Goal: Register for event/course: Sign up to attend an event or enroll in a course

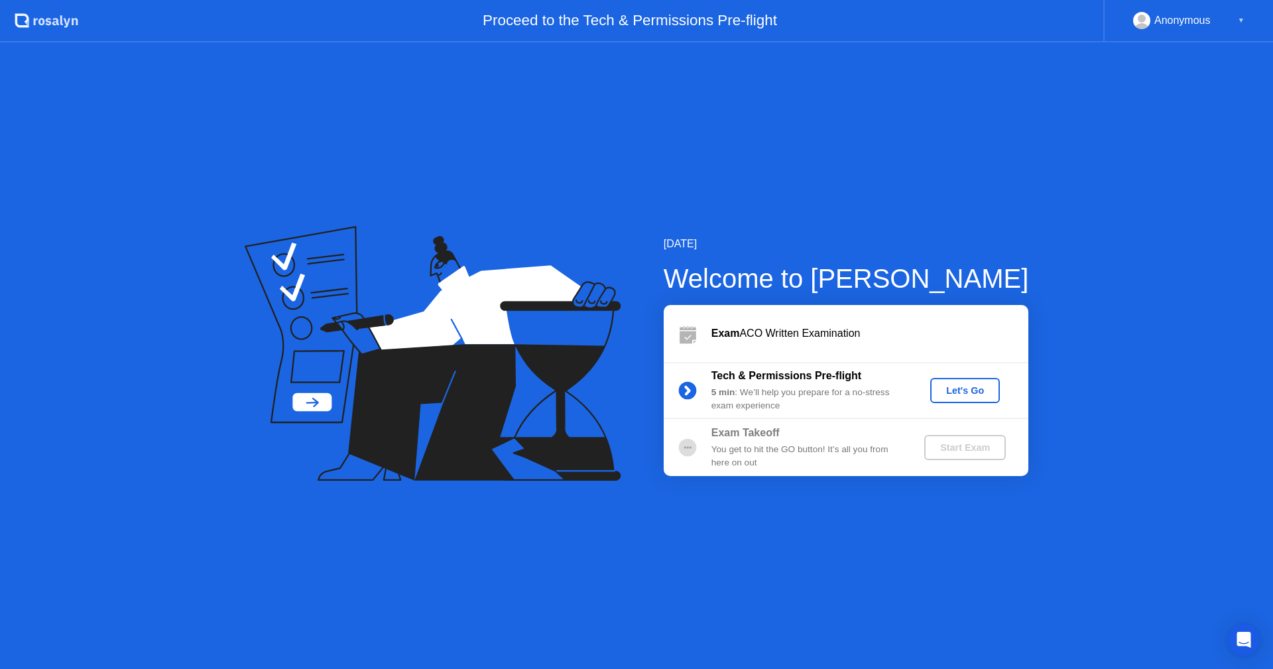
click at [906, 192] on div "[DATE] Welcome to [PERSON_NAME] Exam ACO Written Examination Tech & Permissions…" at bounding box center [636, 355] width 1273 height 627
click at [544, 162] on div "[DATE] Welcome to [PERSON_NAME] Exam ACO Written Examination Tech & Permissions…" at bounding box center [636, 355] width 1273 height 627
click at [816, 551] on div "[DATE] Welcome to [PERSON_NAME] Exam ACO Written Examination Tech & Permissions…" at bounding box center [636, 355] width 1273 height 627
click at [945, 402] on button "Let's Go" at bounding box center [965, 390] width 70 height 25
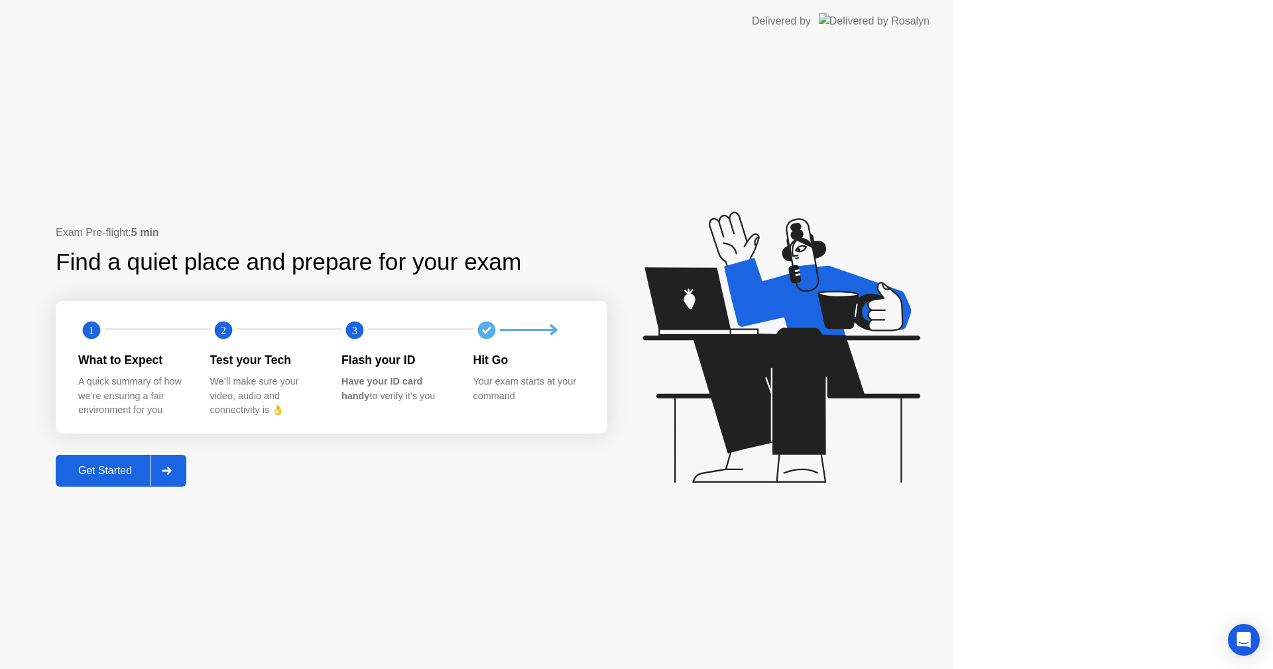
click at [920, 393] on icon at bounding box center [781, 347] width 277 height 271
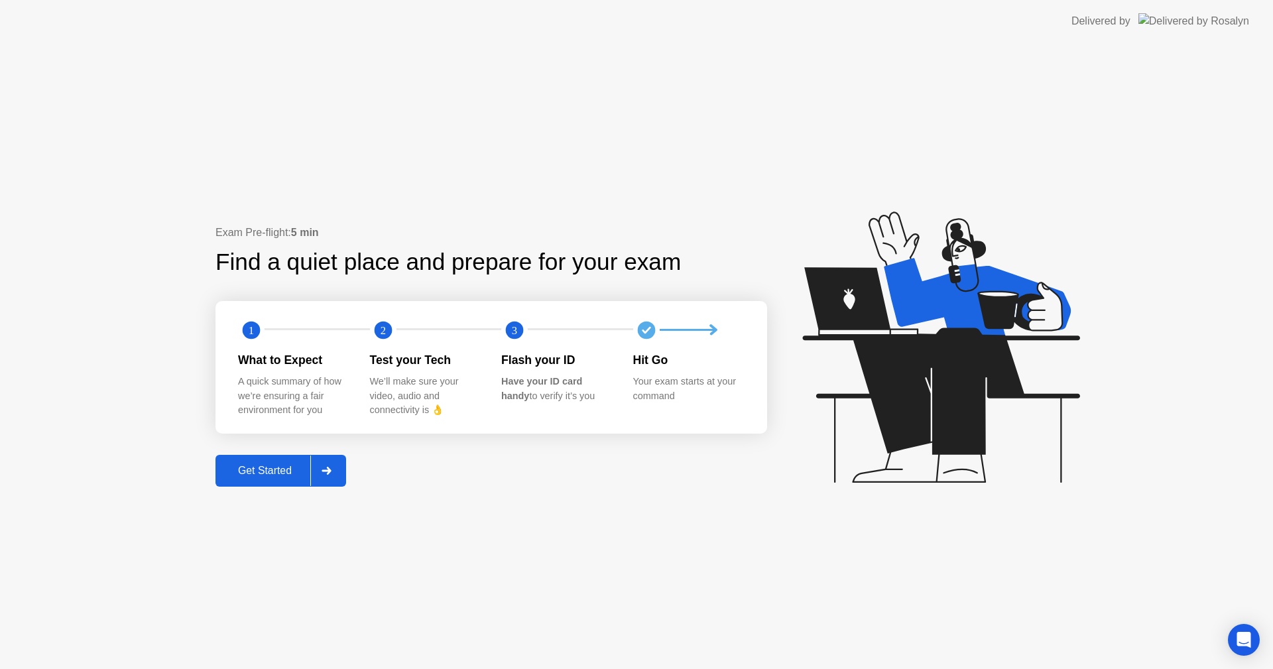
click at [442, 540] on div "Exam Pre-flight: 5 min Find a quiet place and prepare for your exam 1 2 3 What …" at bounding box center [636, 355] width 1273 height 627
click at [271, 468] on div "Get Started" at bounding box center [264, 471] width 91 height 12
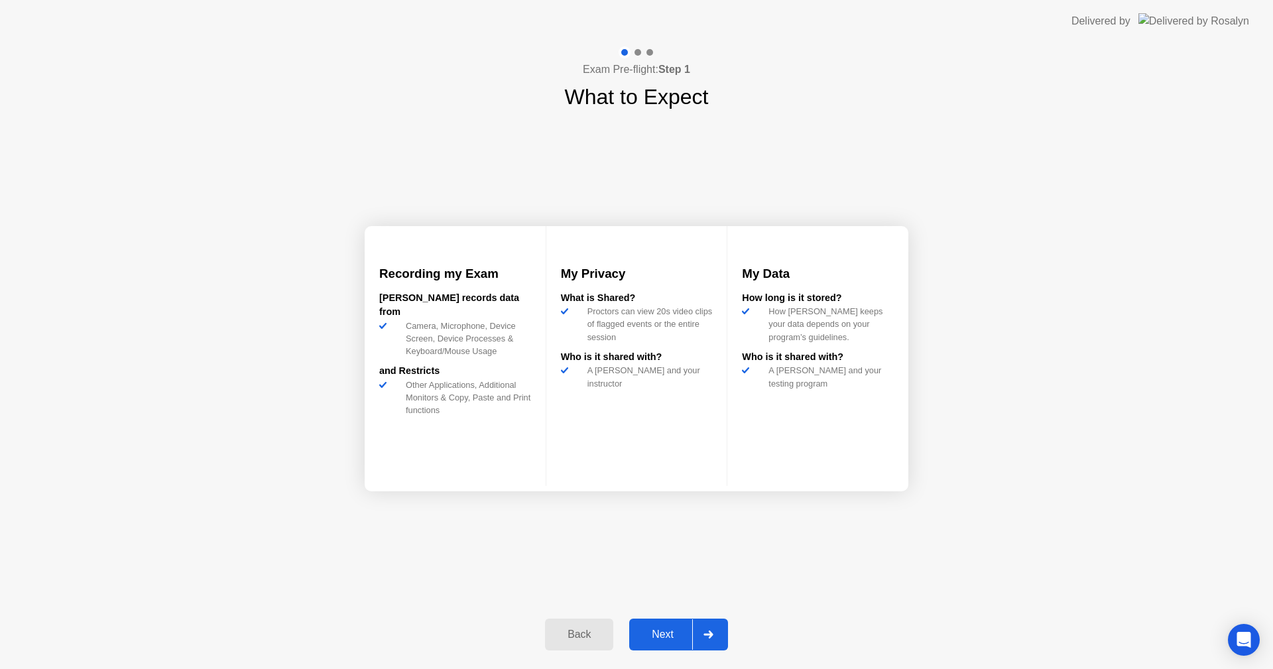
click at [702, 541] on div "Recording my Exam [PERSON_NAME] records data from Camera, Microphone, Device Sc…" at bounding box center [637, 358] width 544 height 491
click at [671, 620] on button "Next" at bounding box center [678, 635] width 99 height 32
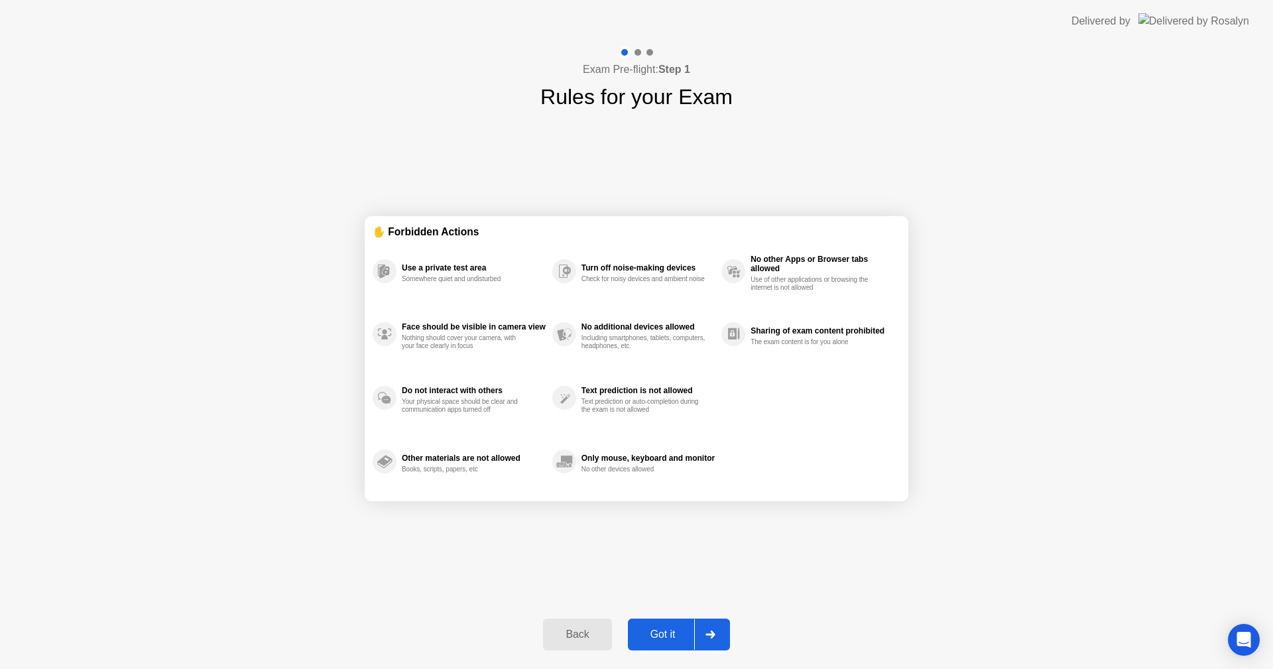
click at [668, 621] on button "Got it" at bounding box center [679, 635] width 102 height 32
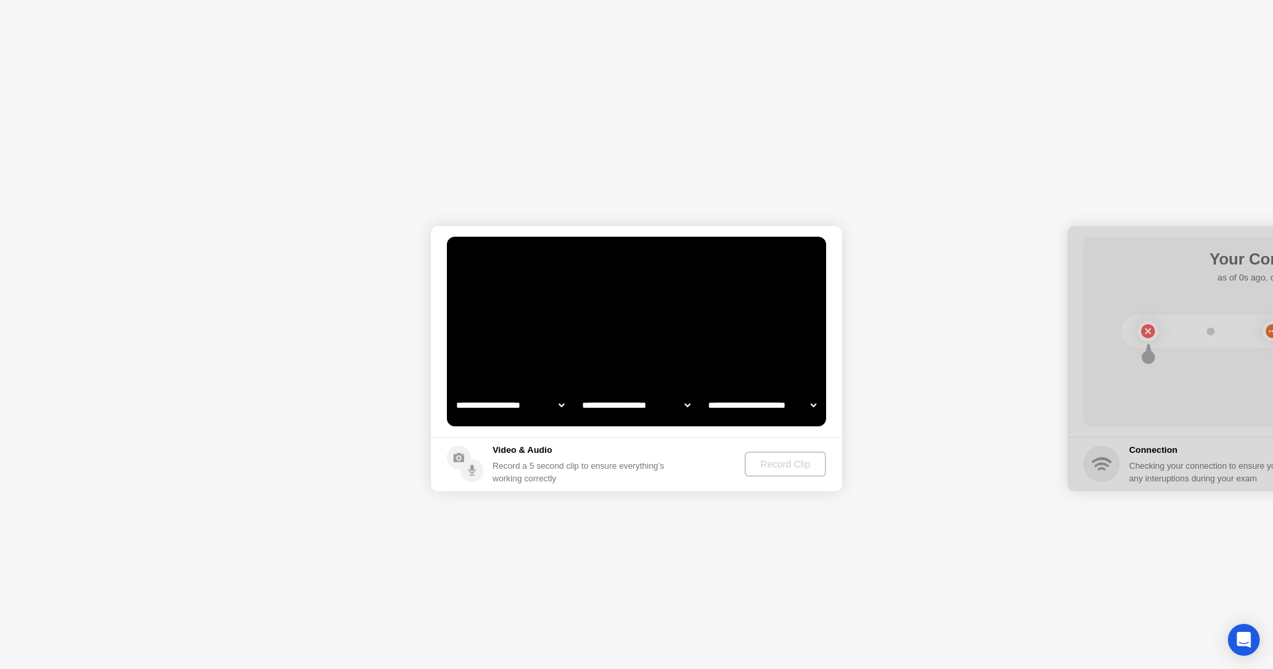
select select "**********"
select select "*******"
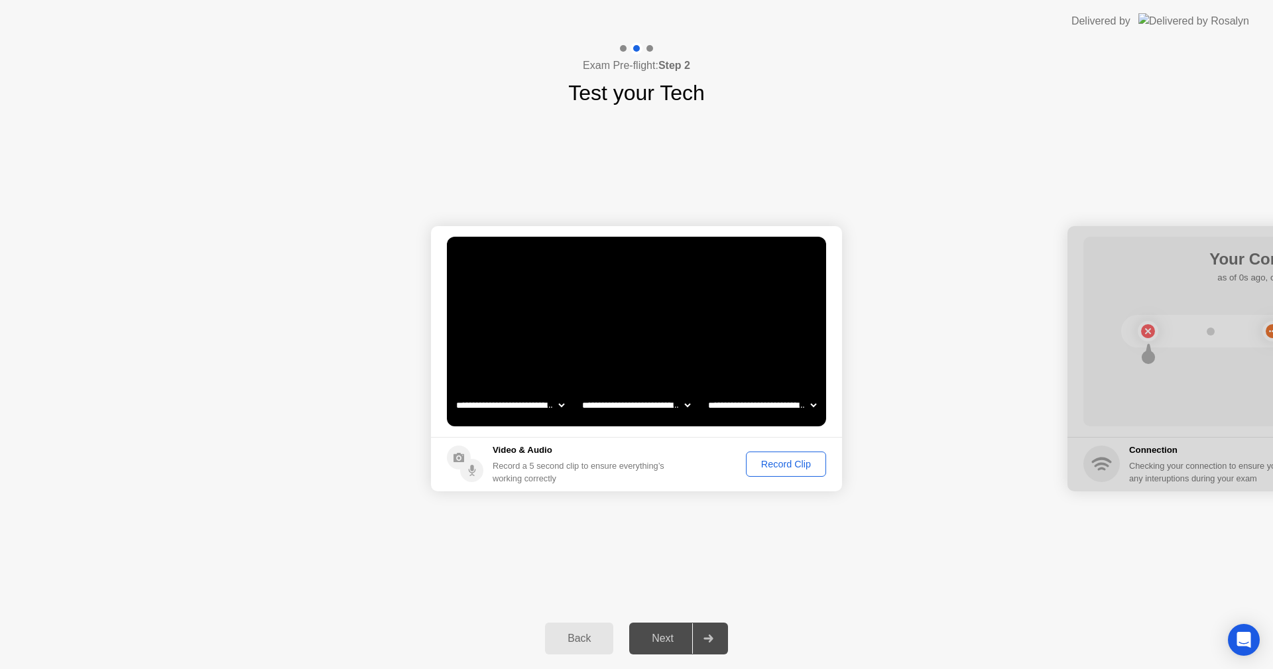
click at [784, 467] on div "Record Clip" at bounding box center [786, 464] width 71 height 11
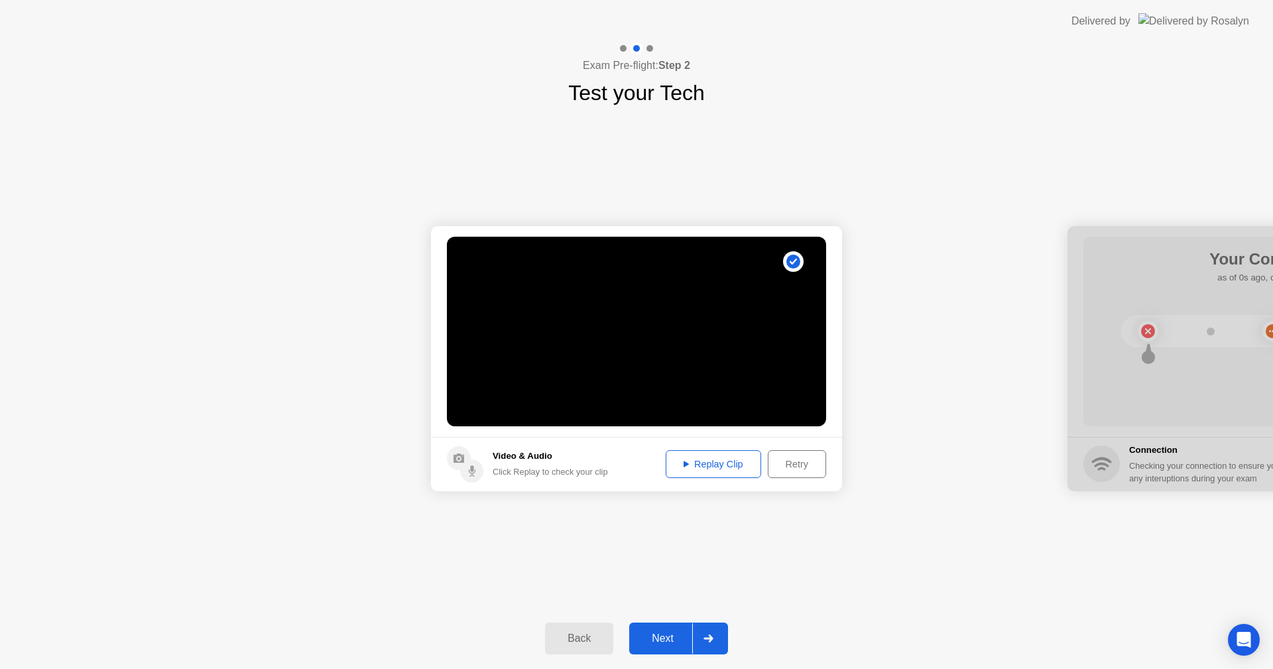
click at [730, 471] on button "Replay Clip" at bounding box center [713, 464] width 95 height 28
click at [717, 465] on div "Replay Clip" at bounding box center [713, 464] width 86 height 11
click at [849, 538] on div "**********" at bounding box center [636, 358] width 1273 height 499
drag, startPoint x: 1097, startPoint y: 261, endPoint x: 978, endPoint y: 261, distance: 118.7
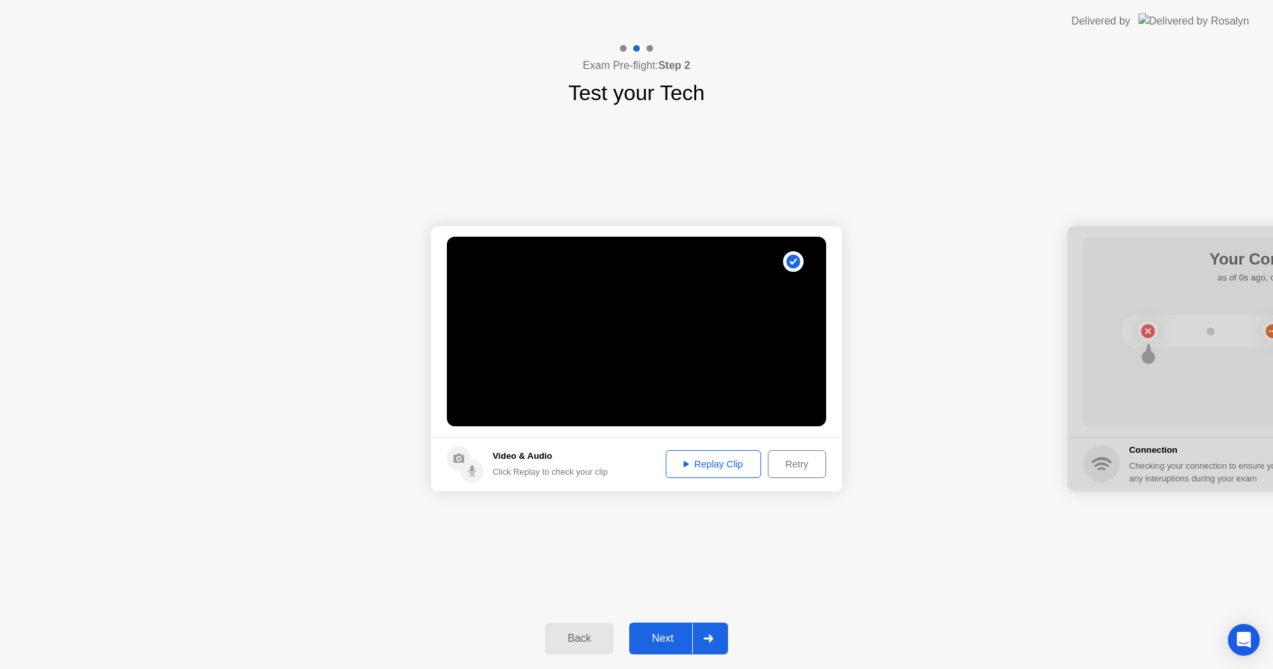
click at [679, 635] on div "Next" at bounding box center [662, 639] width 59 height 12
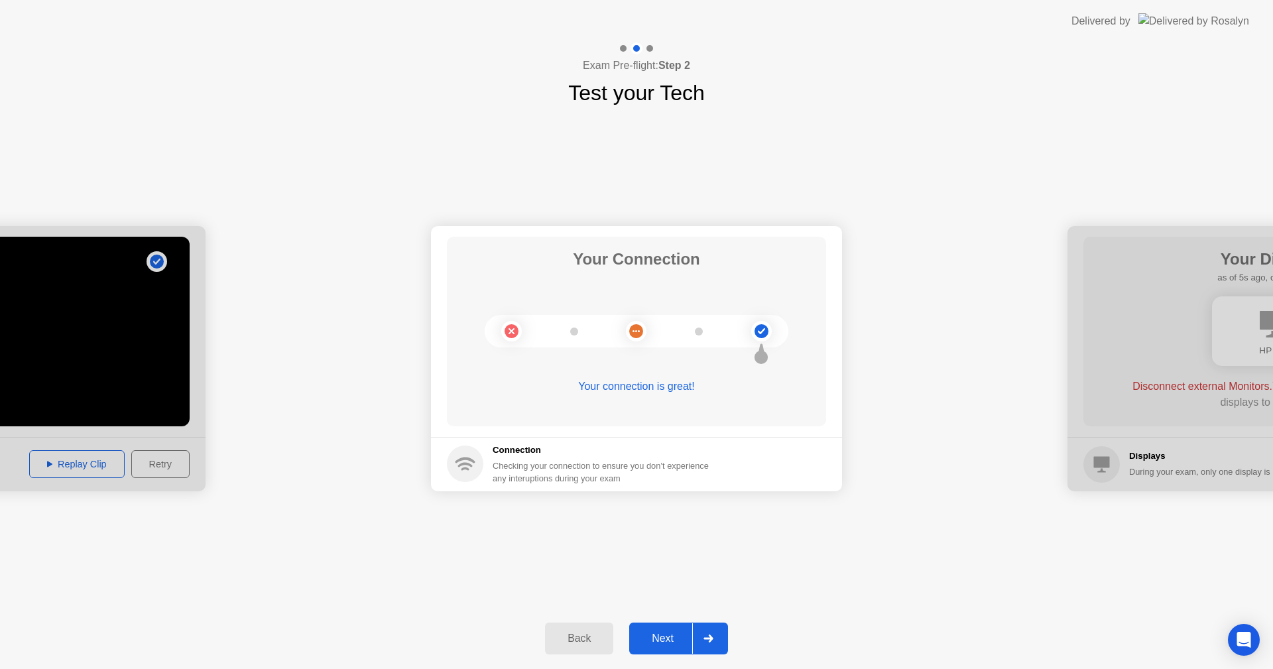
click at [652, 644] on div "Next" at bounding box center [662, 639] width 59 height 12
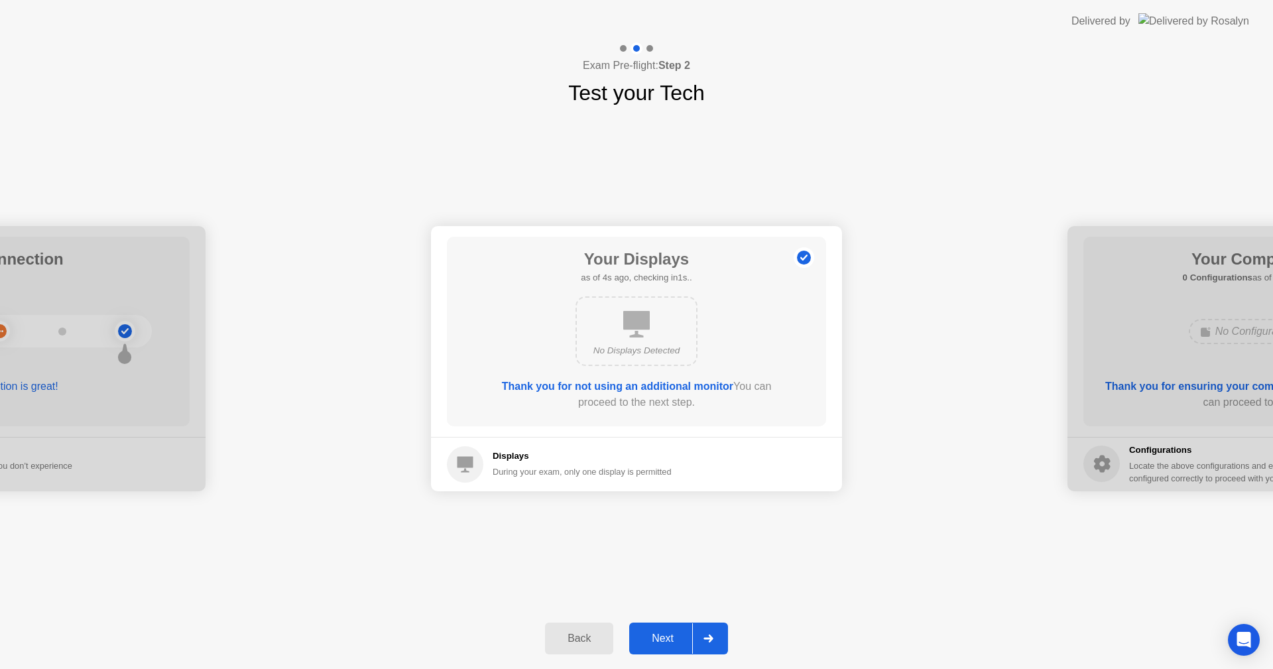
click at [674, 633] on div "Next" at bounding box center [662, 639] width 59 height 12
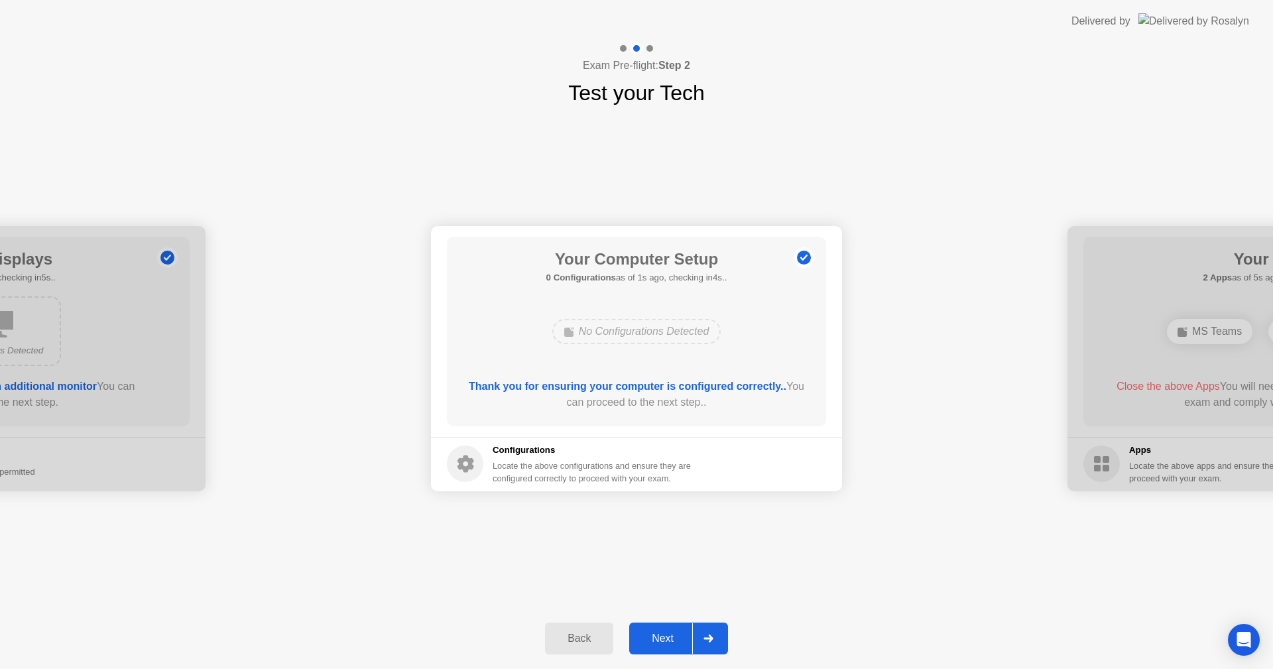
click at [668, 633] on div "Next" at bounding box center [662, 639] width 59 height 12
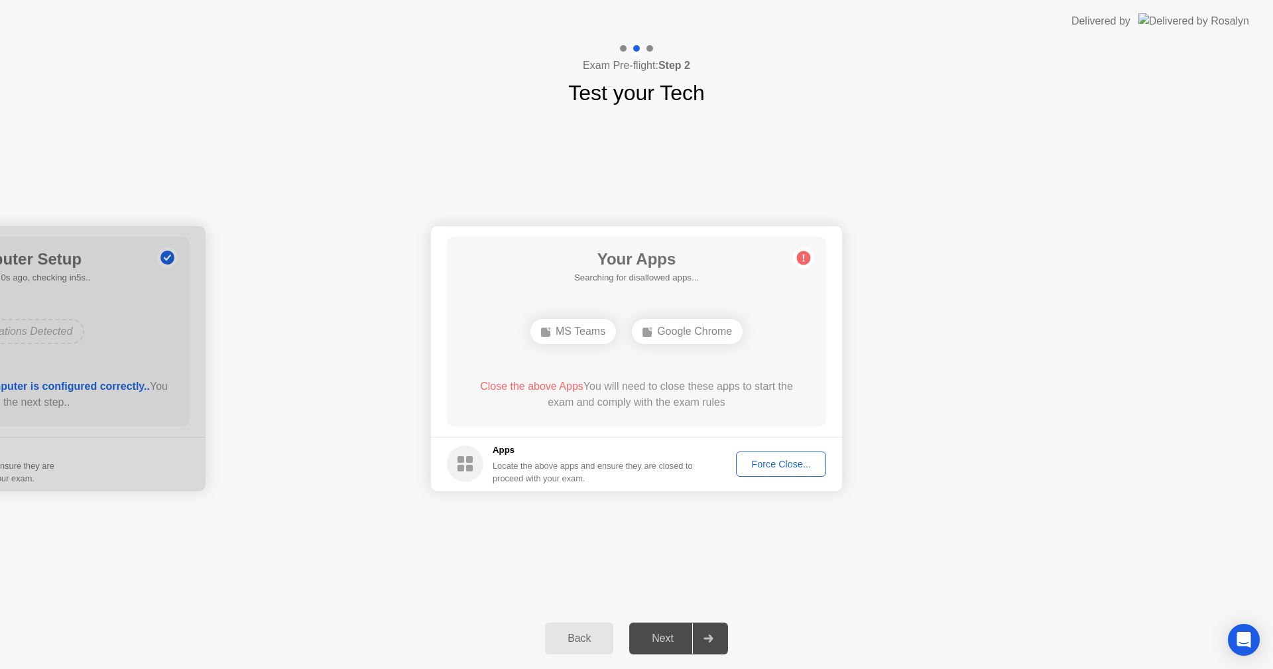
click at [759, 468] on div "Force Close..." at bounding box center [781, 464] width 81 height 11
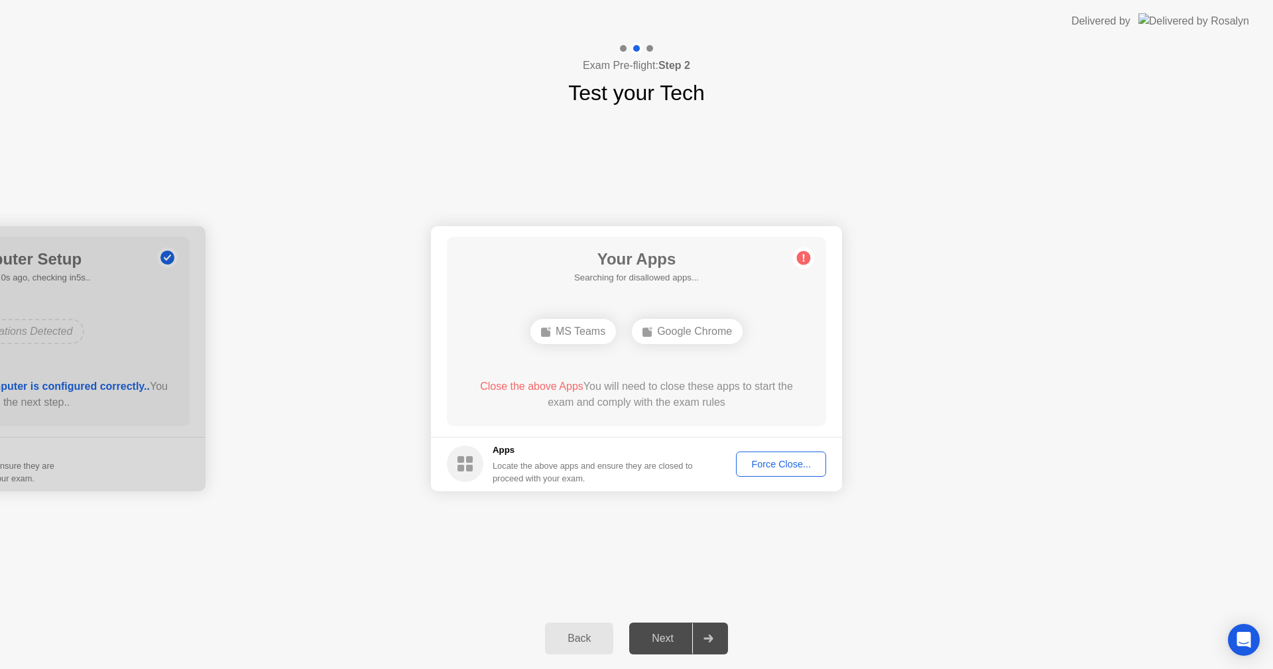
click at [759, 469] on div "Force Close..." at bounding box center [781, 464] width 81 height 11
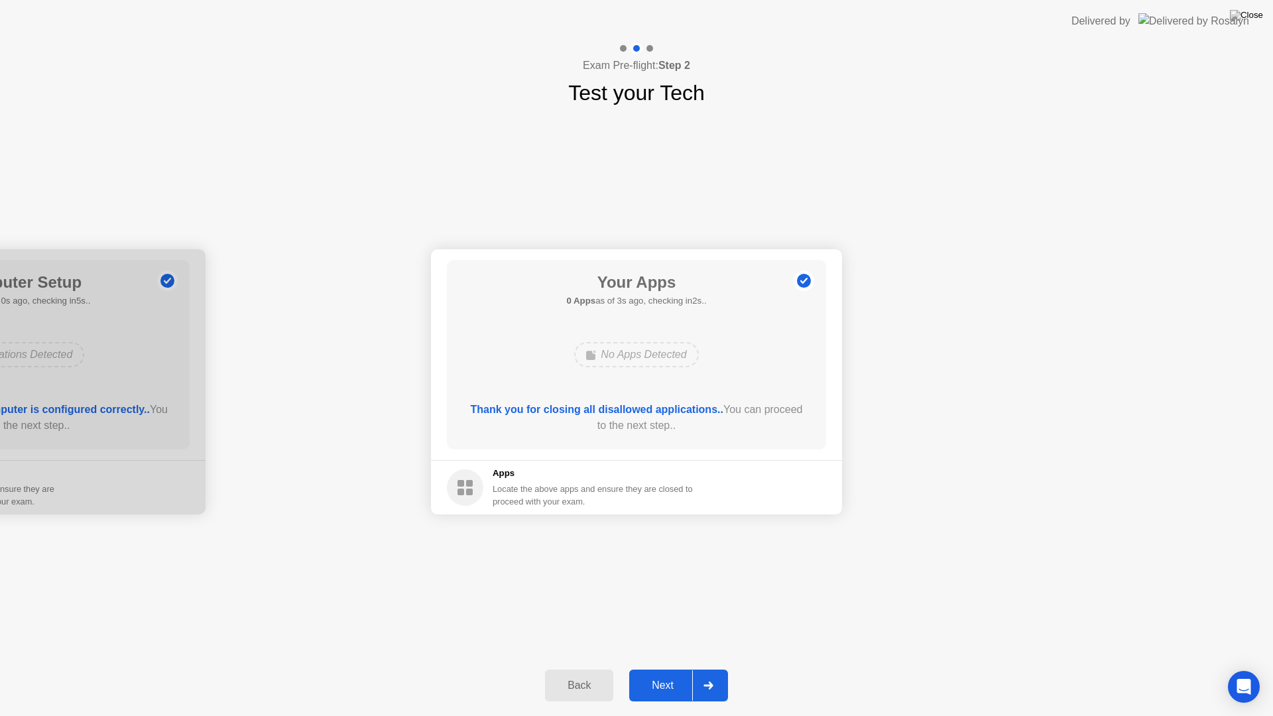
click at [656, 668] on div "Next" at bounding box center [662, 686] width 59 height 12
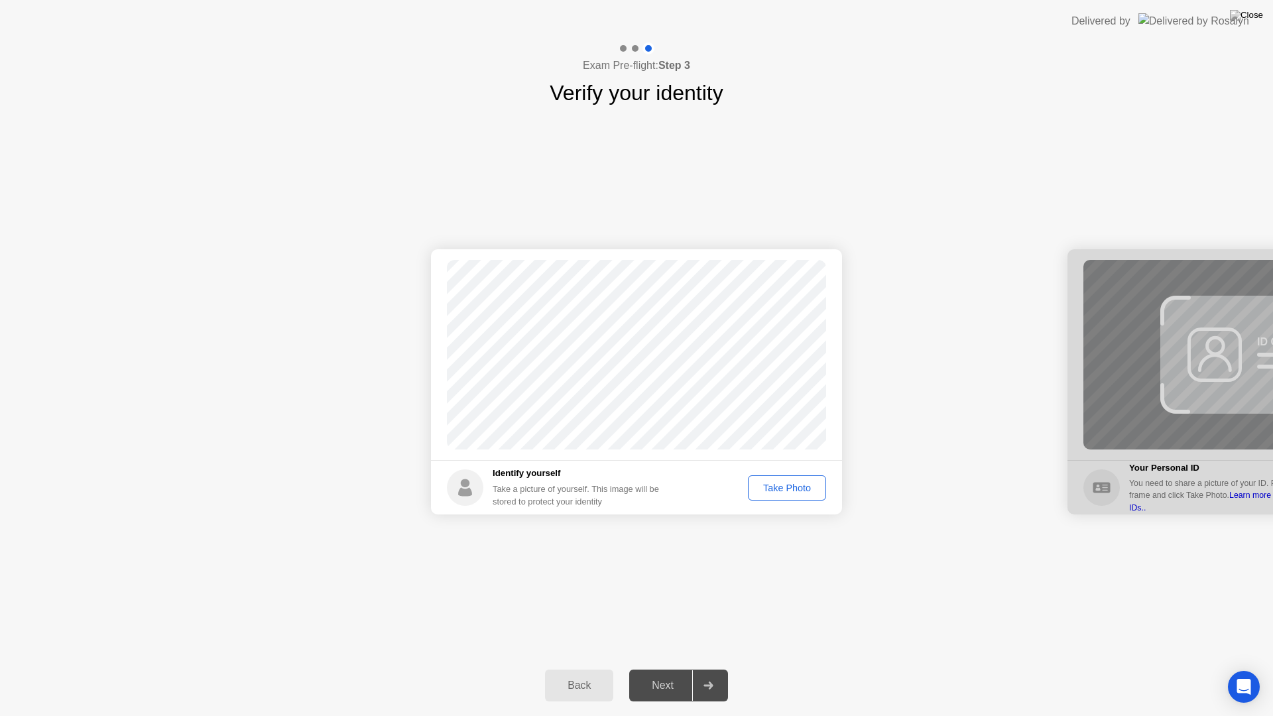
click at [785, 485] on div "Take Photo" at bounding box center [787, 488] width 69 height 11
click at [792, 488] on div "Retake" at bounding box center [796, 488] width 52 height 11
click at [792, 488] on div "Take Photo" at bounding box center [787, 488] width 69 height 11
click at [782, 491] on div "Retake" at bounding box center [796, 488] width 52 height 11
click at [775, 487] on div "Take Photo" at bounding box center [787, 488] width 69 height 11
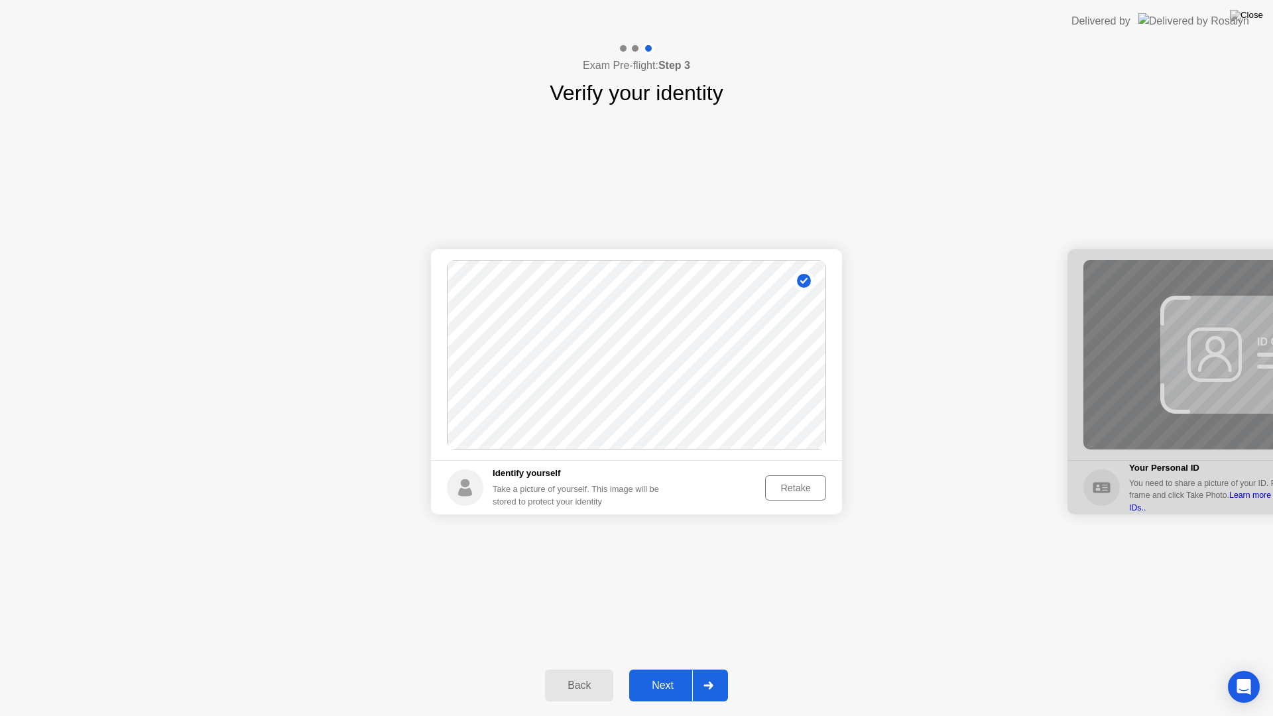
click at [664, 668] on div "Next" at bounding box center [662, 686] width 59 height 12
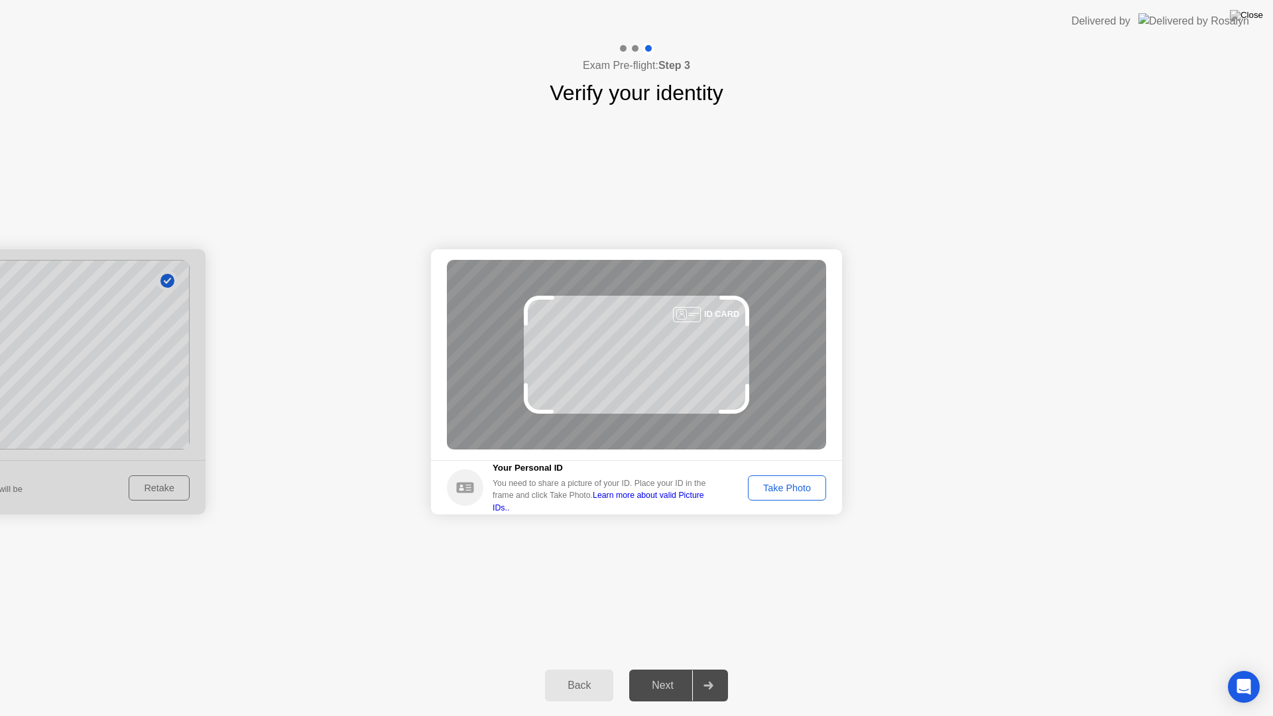
click at [677, 501] on link "Learn more about valid Picture IDs.." at bounding box center [599, 501] width 212 height 21
click at [737, 560] on div "Success Photo is correctly taken Identify yourself Take a picture of yourself. …" at bounding box center [636, 382] width 1273 height 546
click at [778, 492] on div "Take Photo" at bounding box center [787, 488] width 69 height 11
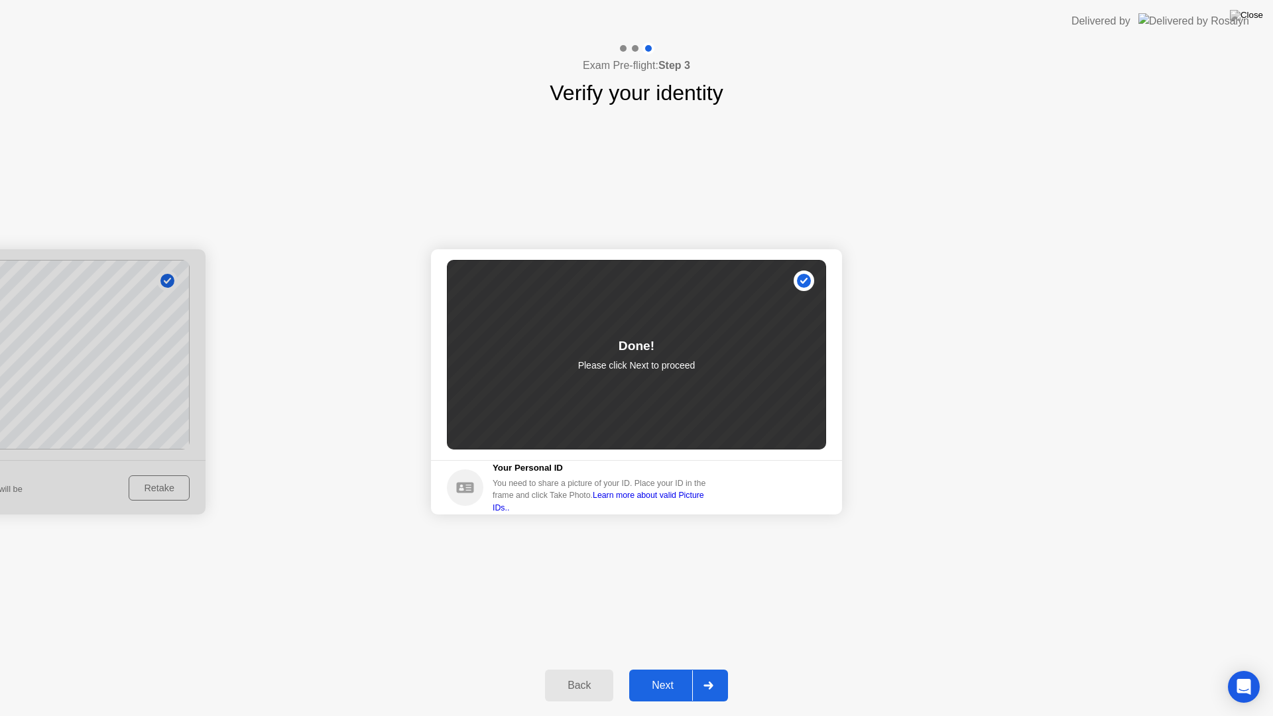
click at [663, 668] on button "Next" at bounding box center [678, 686] width 99 height 32
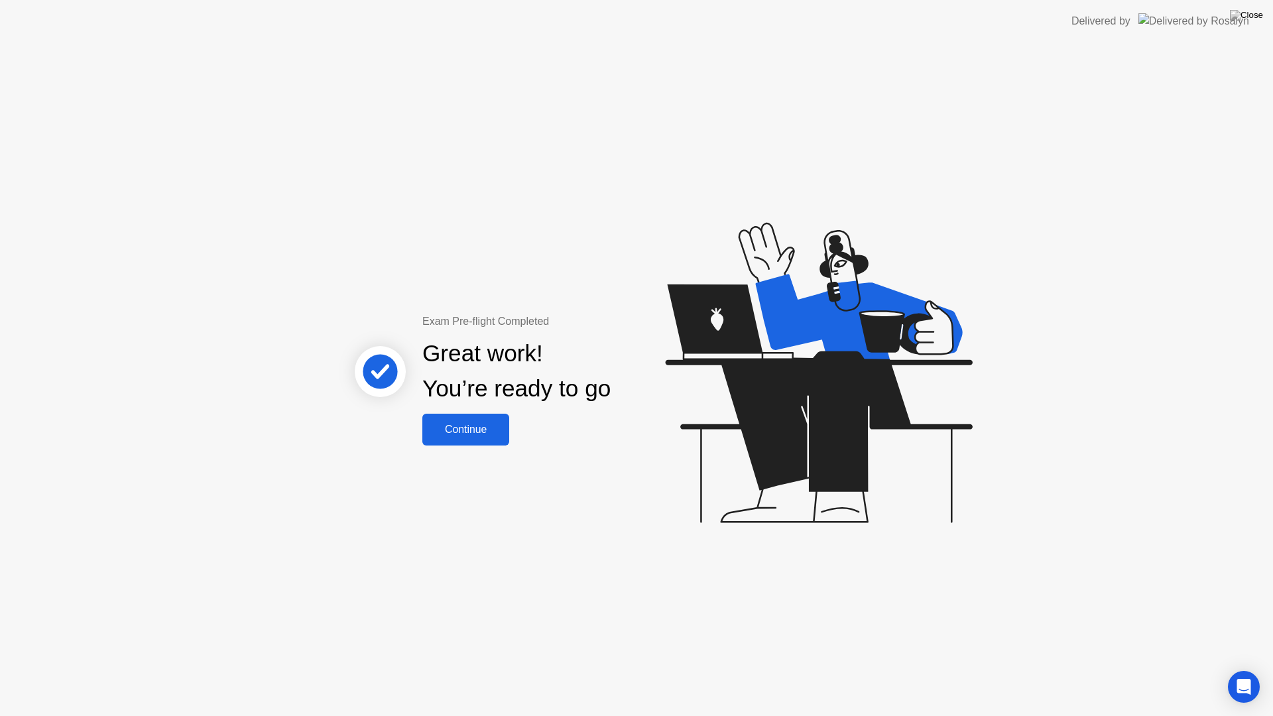
click at [479, 426] on div "Continue" at bounding box center [465, 430] width 79 height 12
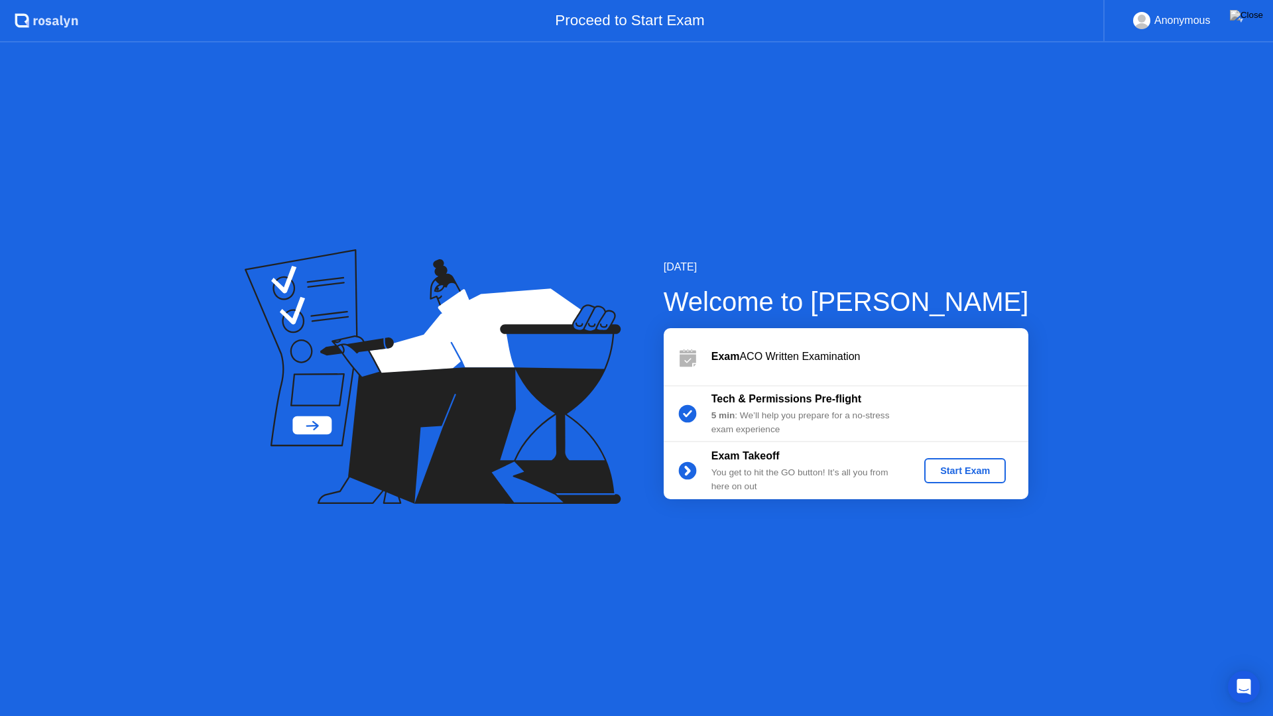
click at [983, 466] on div "Start Exam" at bounding box center [965, 470] width 71 height 11
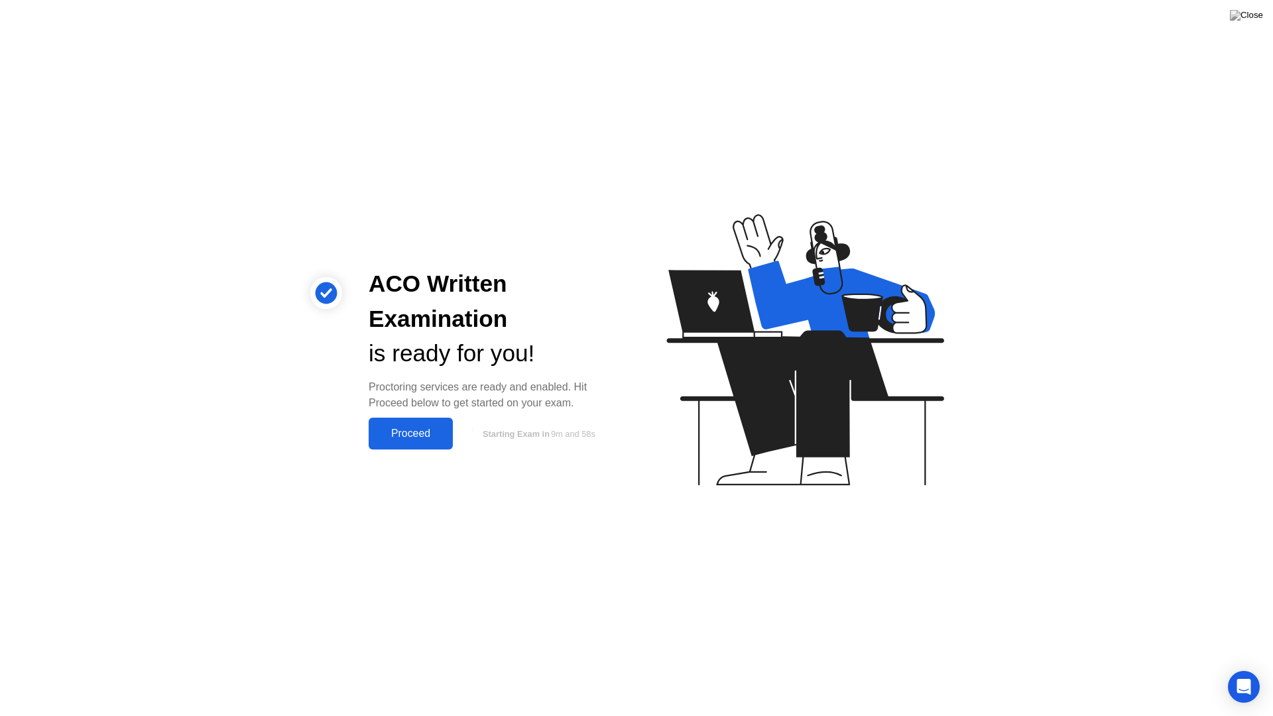
click at [424, 438] on div "Proceed" at bounding box center [411, 434] width 76 height 12
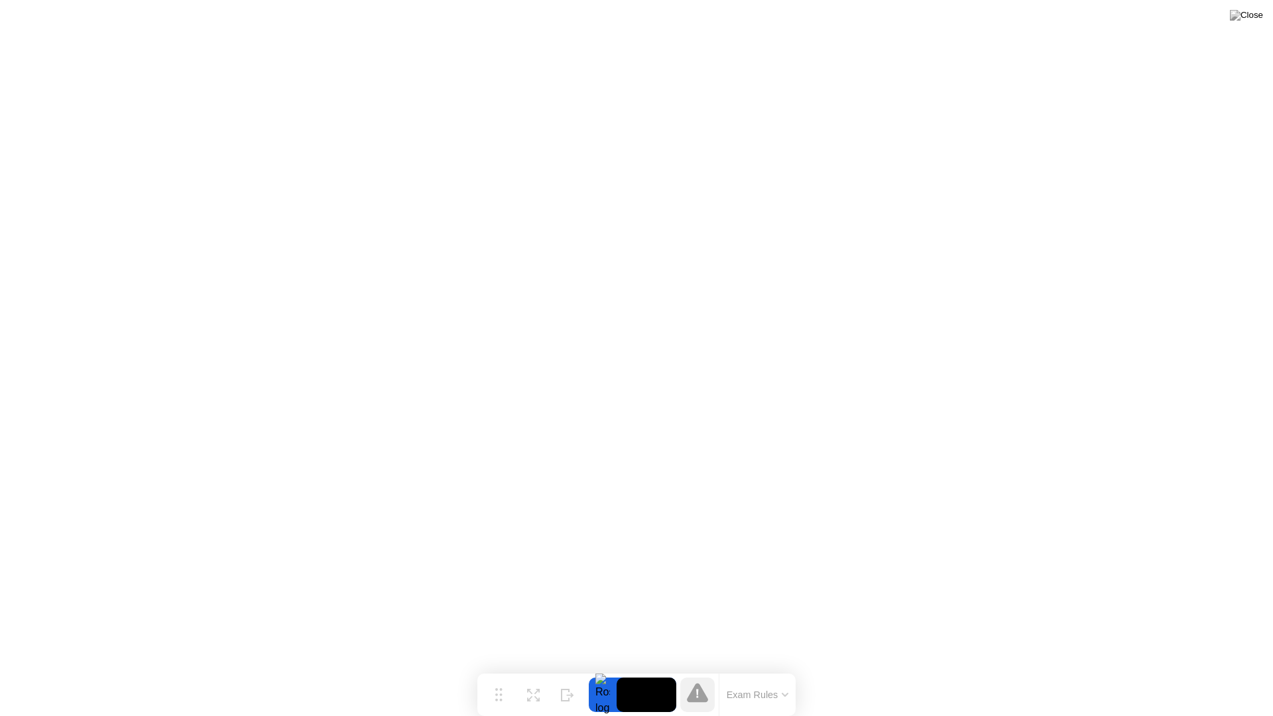
click at [702, 668] on icon at bounding box center [697, 692] width 21 height 19
click at [1253, 15] on img at bounding box center [1246, 15] width 33 height 11
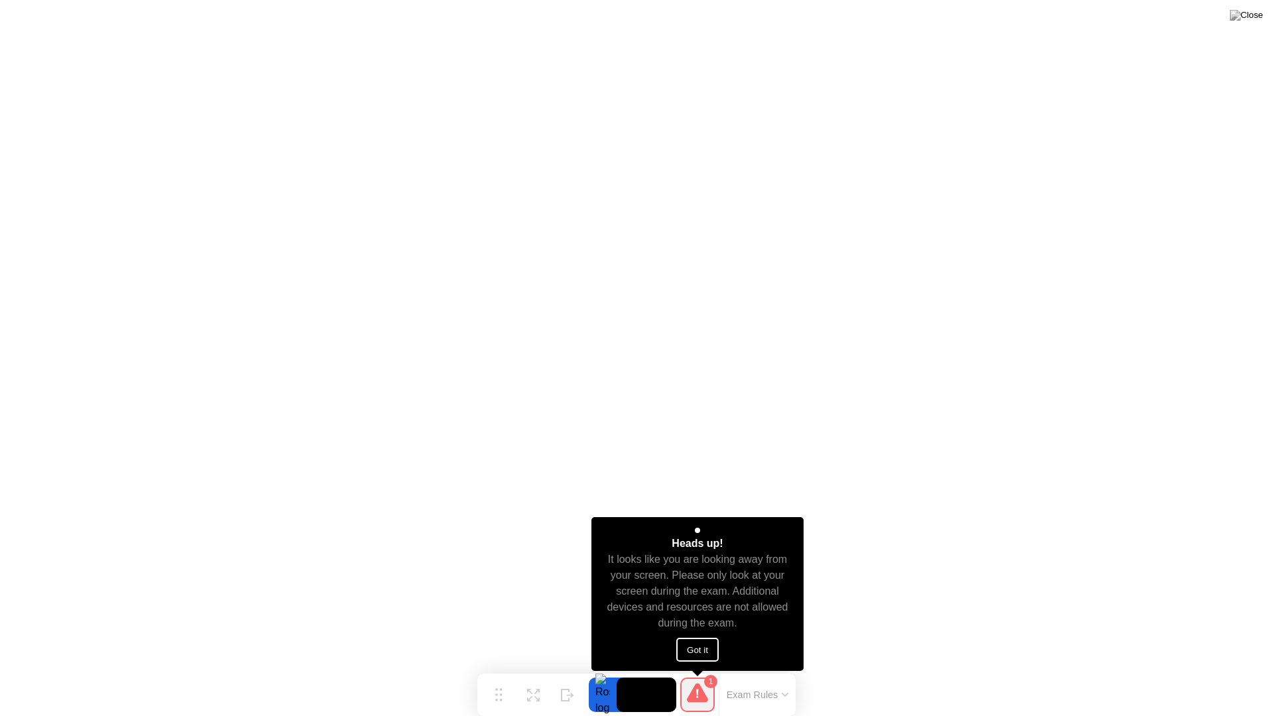
click at [688, 646] on button "Got it" at bounding box center [697, 650] width 42 height 24
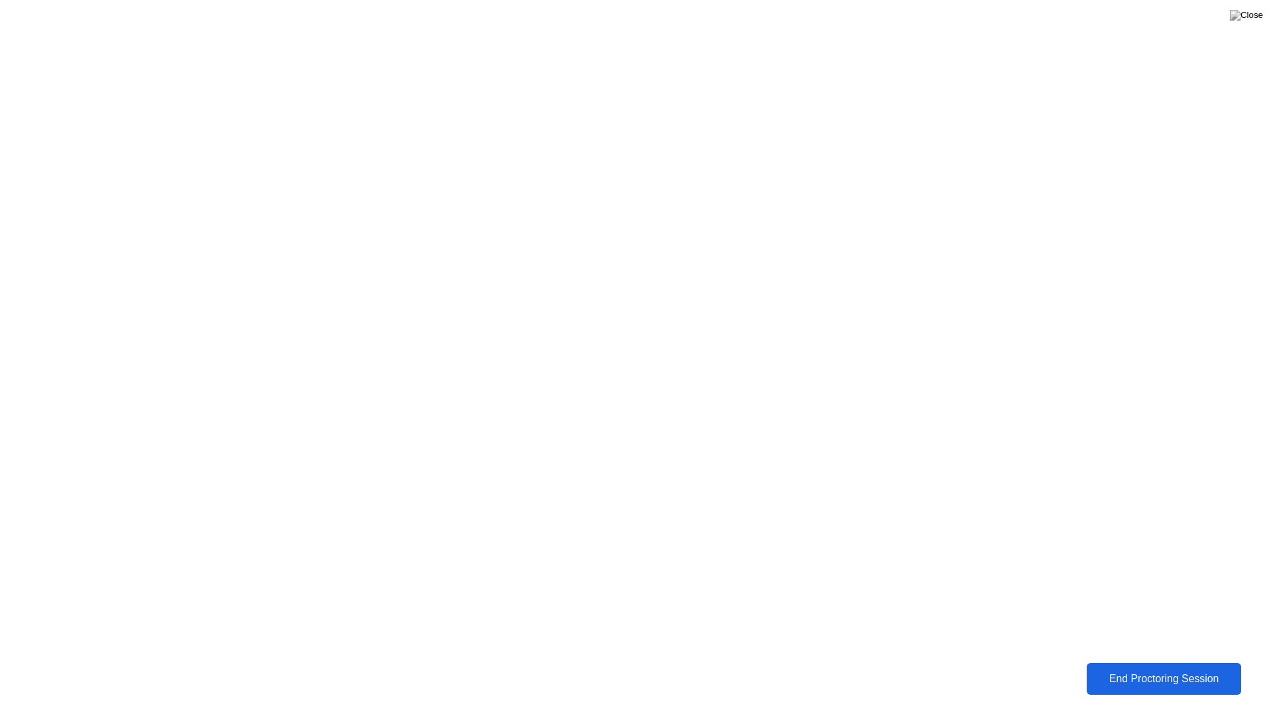
click at [1142, 668] on div "End Proctoring Session" at bounding box center [1164, 679] width 147 height 12
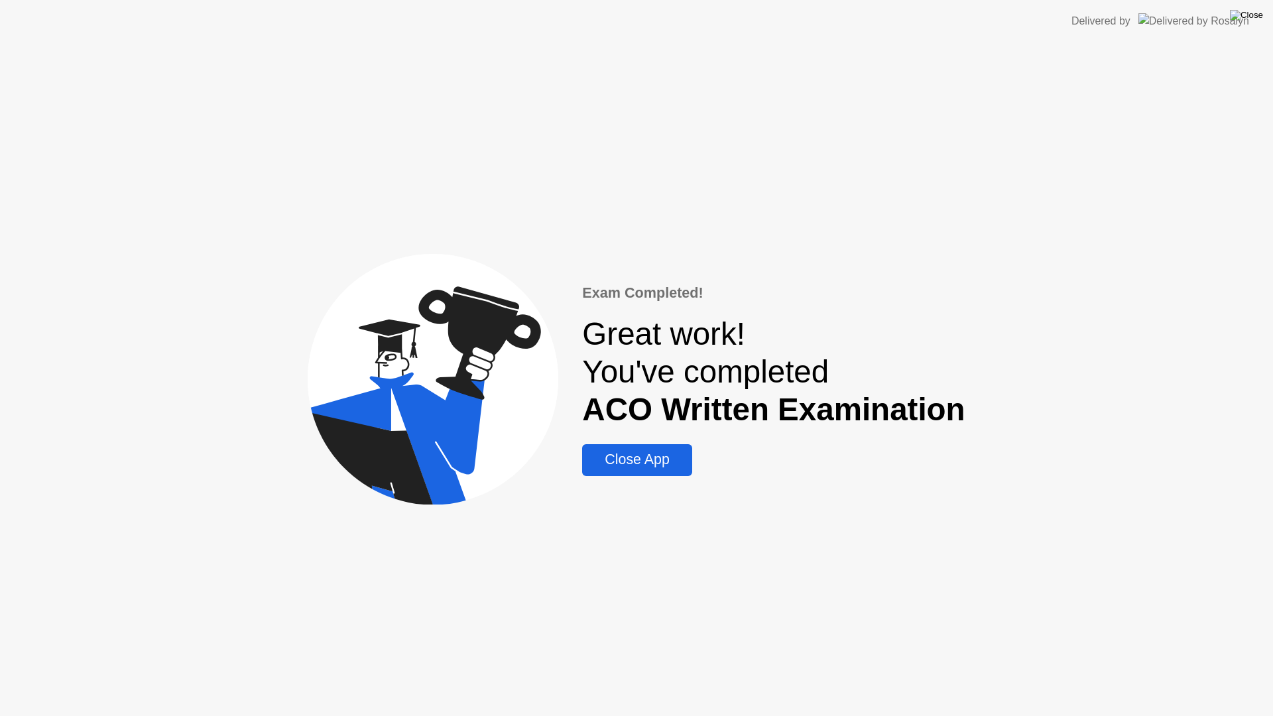
click at [1251, 14] on img at bounding box center [1246, 15] width 33 height 11
click at [824, 668] on div at bounding box center [636, 716] width 1273 height 0
click at [640, 668] on div at bounding box center [636, 716] width 1273 height 0
click at [652, 455] on div "Close App" at bounding box center [636, 460] width 101 height 17
